Goal: Task Accomplishment & Management: Use online tool/utility

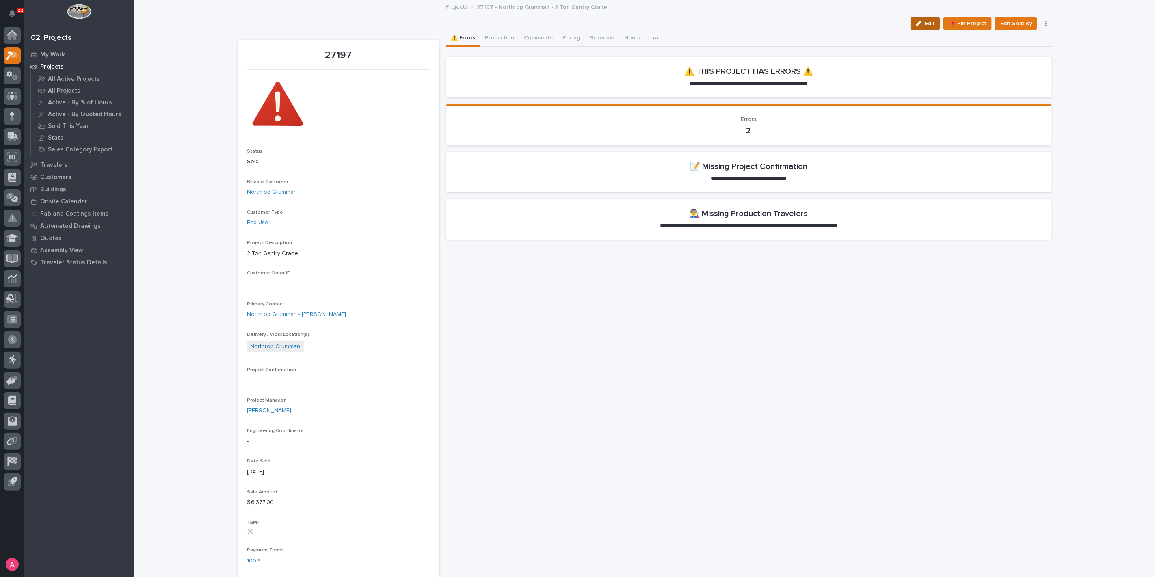
click at [923, 21] on div "button" at bounding box center [920, 24] width 9 height 6
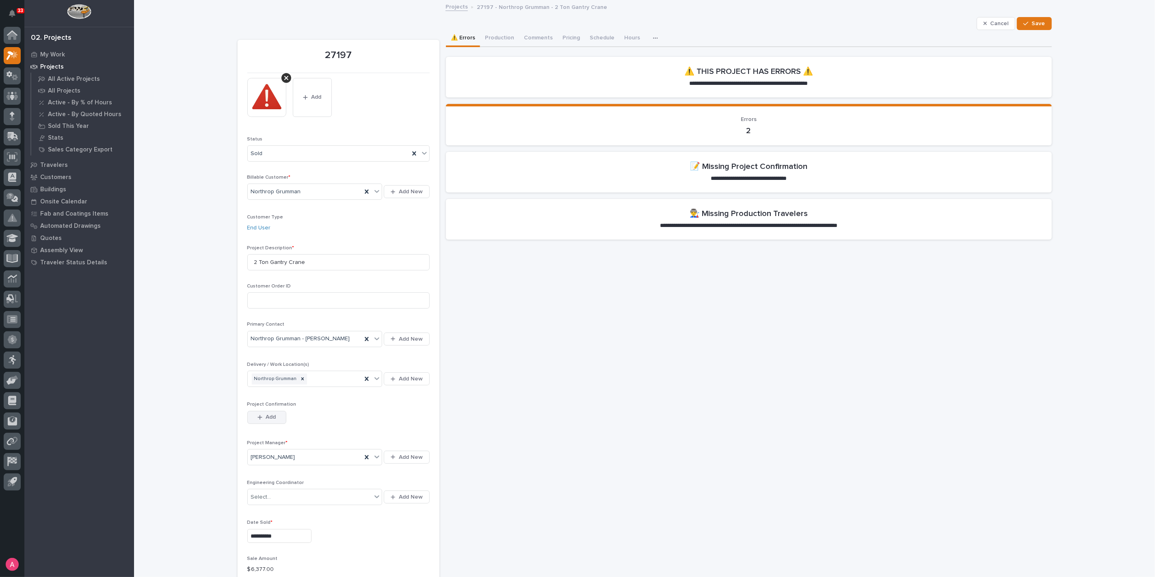
click at [258, 419] on icon "button" at bounding box center [260, 418] width 5 height 6
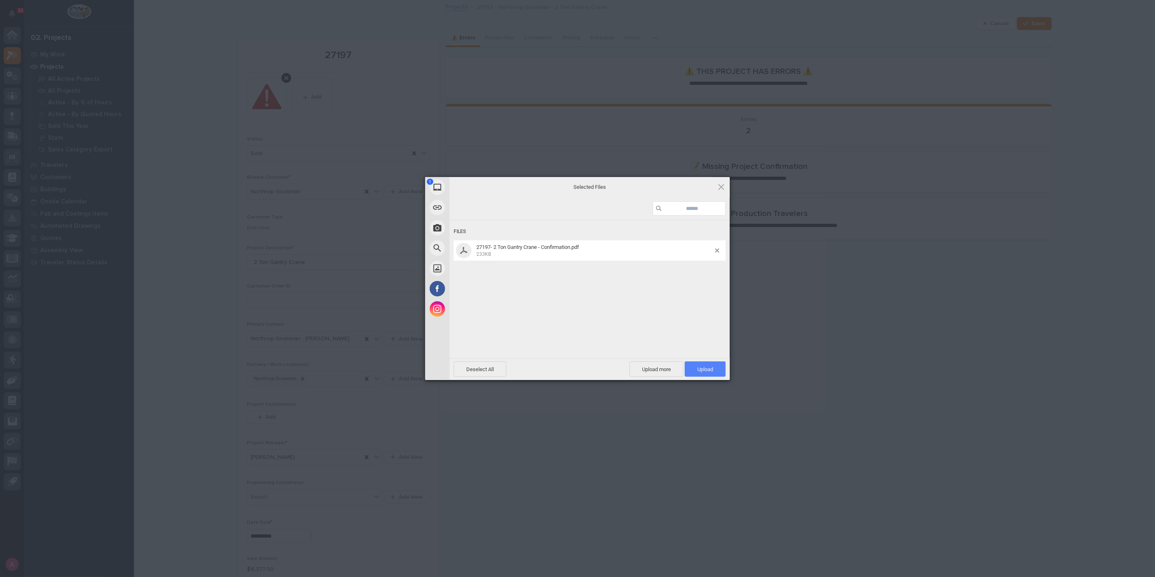
click at [713, 364] on span "Upload 1" at bounding box center [705, 369] width 41 height 15
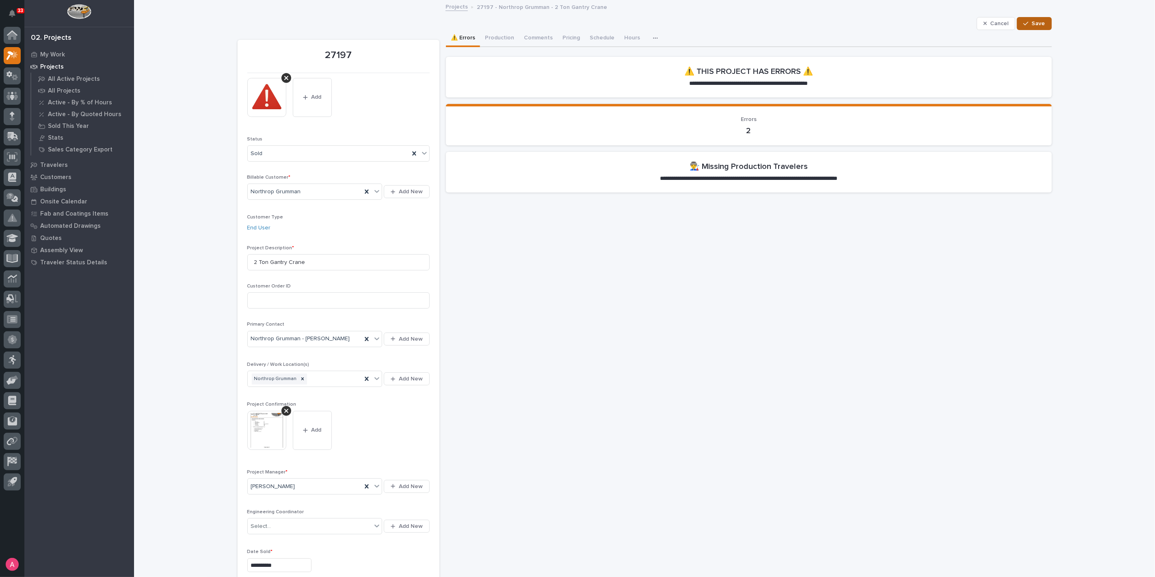
click at [1043, 26] on button "Save" at bounding box center [1034, 23] width 35 height 13
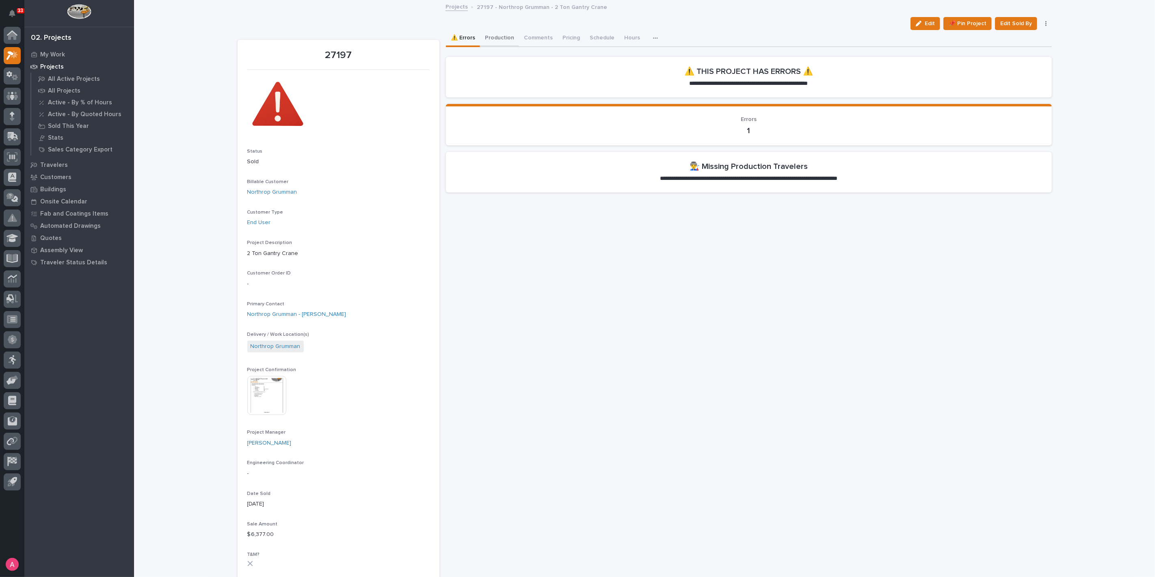
click at [504, 37] on button "Production" at bounding box center [499, 38] width 39 height 17
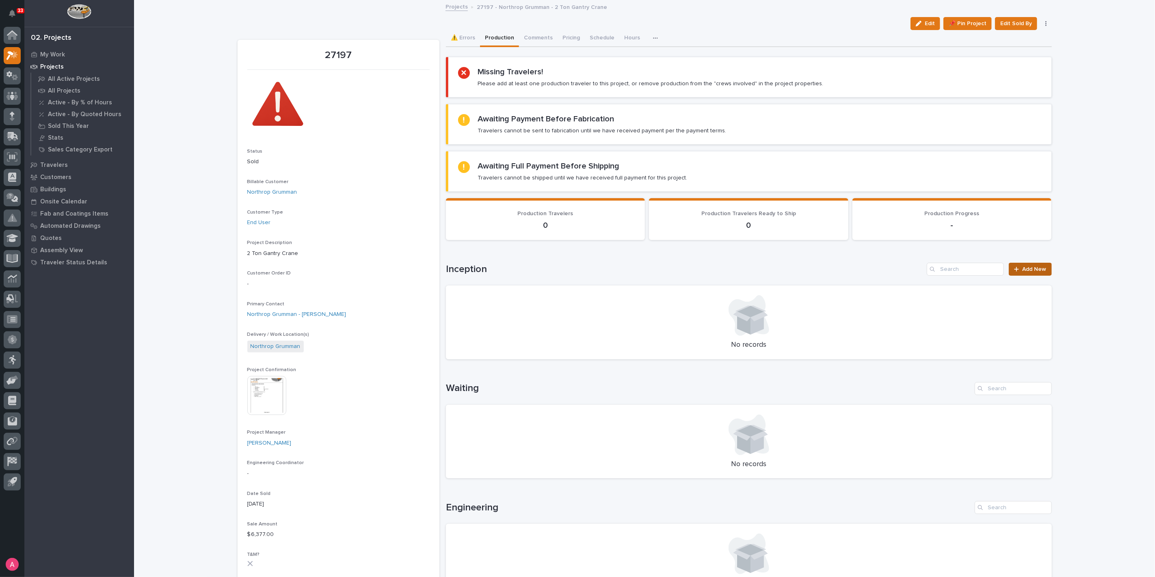
click at [1045, 267] on link "Add New" at bounding box center [1030, 269] width 43 height 13
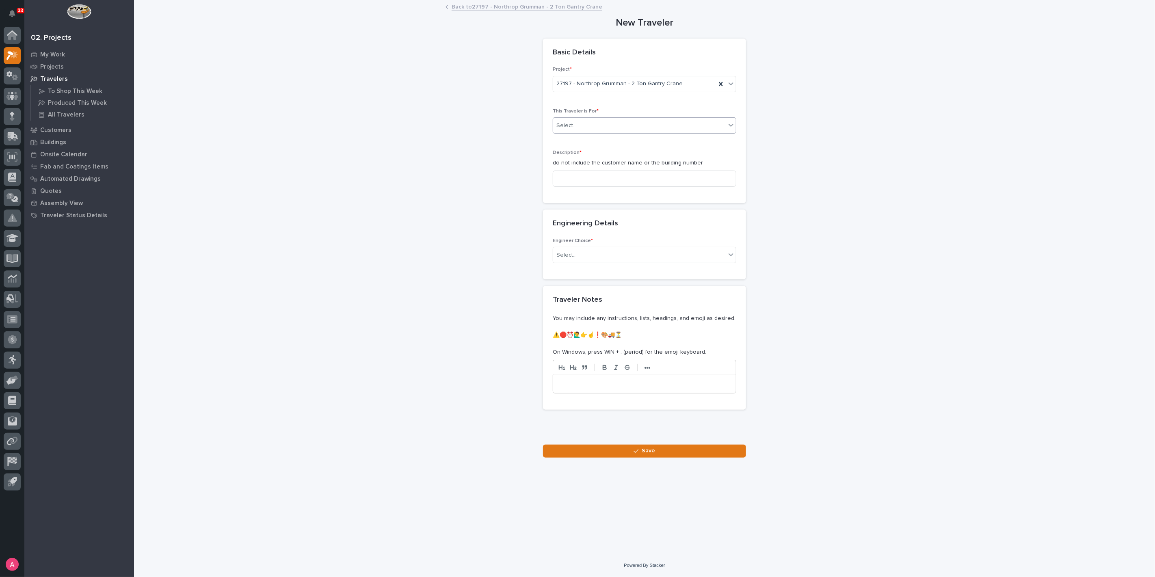
click at [607, 124] on div "Select..." at bounding box center [639, 125] width 173 height 13
click at [603, 144] on div "Production" at bounding box center [644, 141] width 183 height 14
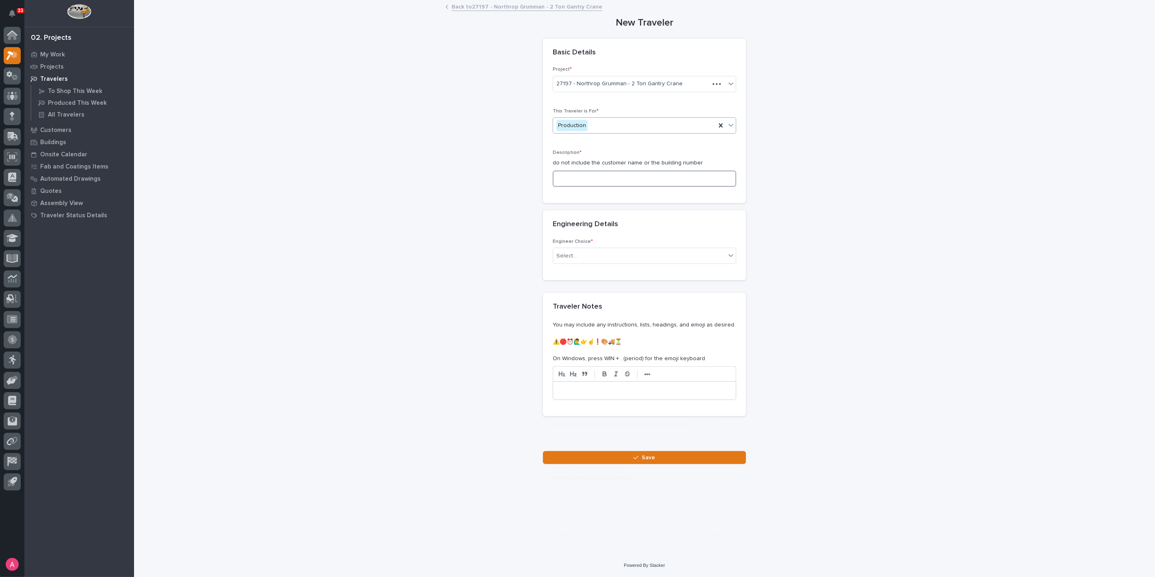
click at [607, 178] on input at bounding box center [645, 179] width 184 height 16
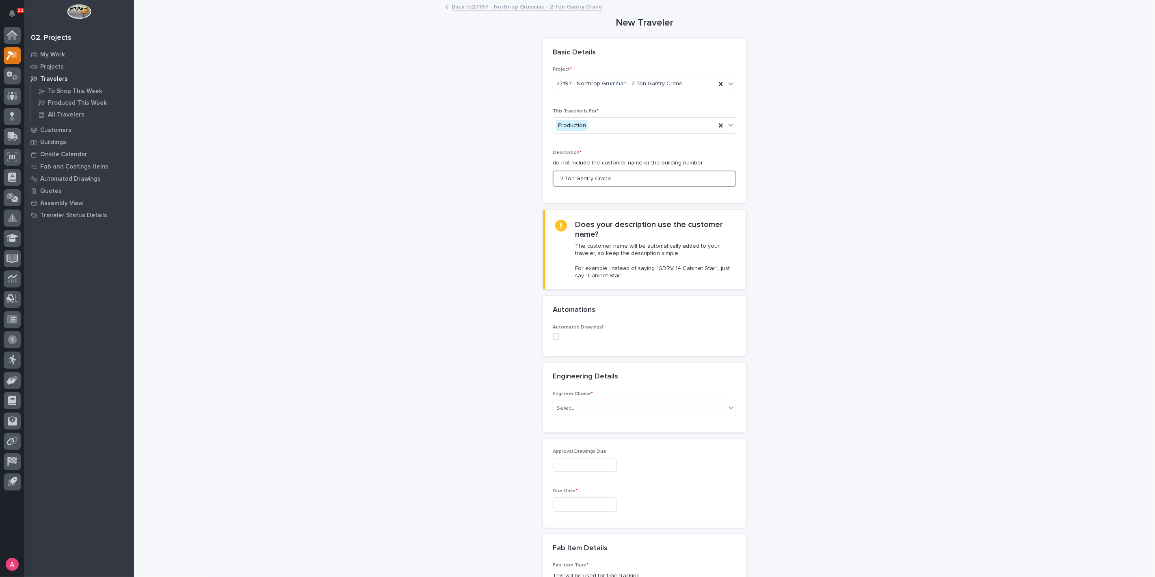
type input "2 Ton Gantry Crane"
click at [553, 337] on span at bounding box center [556, 337] width 7 height 7
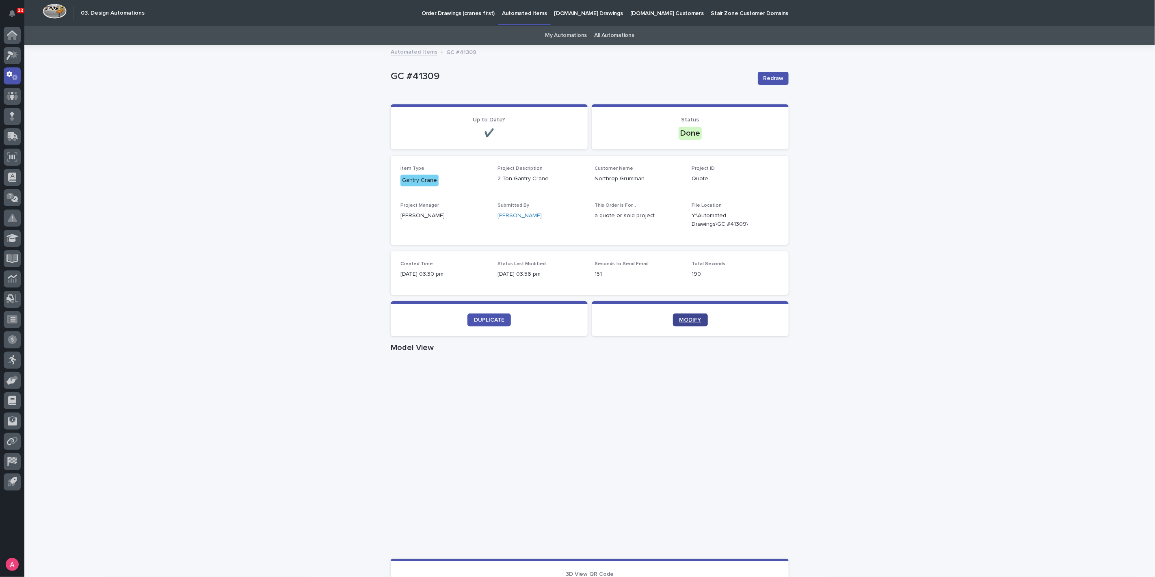
click at [689, 325] on link "MODIFY" at bounding box center [690, 320] width 35 height 13
click at [768, 221] on icon "button" at bounding box center [769, 220] width 7 height 7
click at [767, 221] on icon "button" at bounding box center [770, 220] width 6 height 6
